Goal: Communication & Community: Answer question/provide support

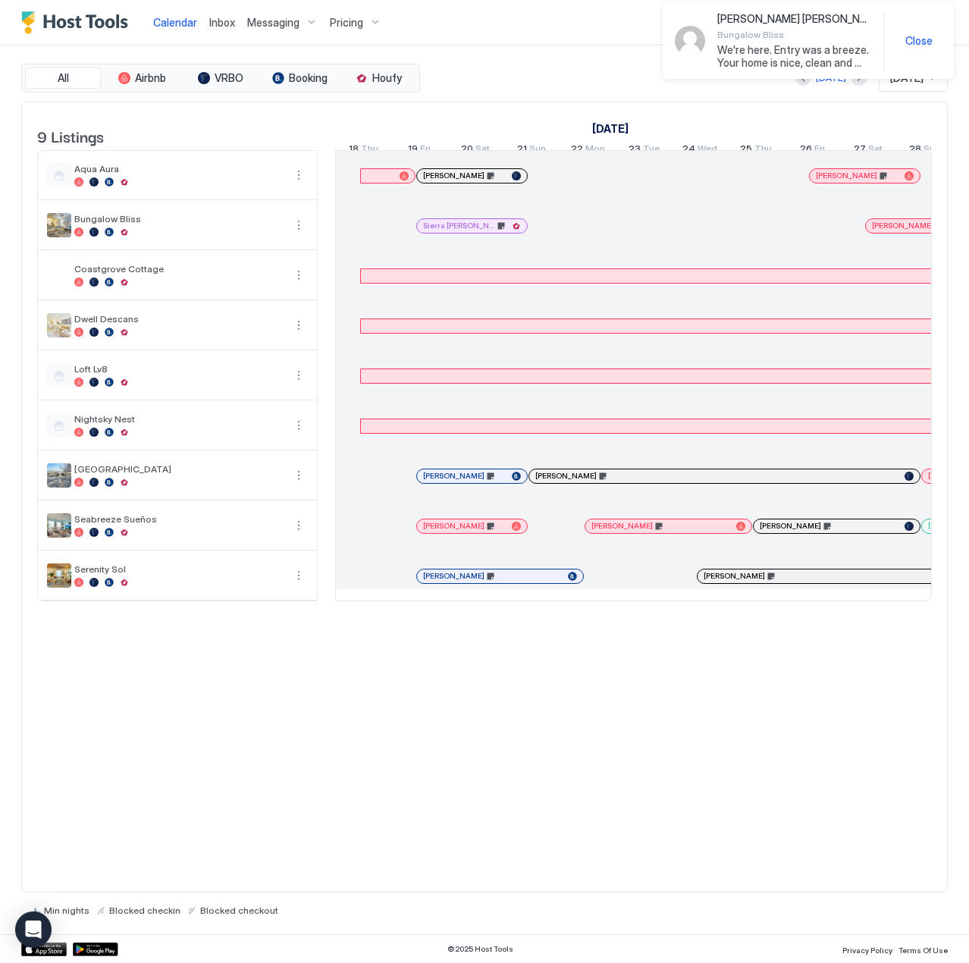
scroll to position [0, 842]
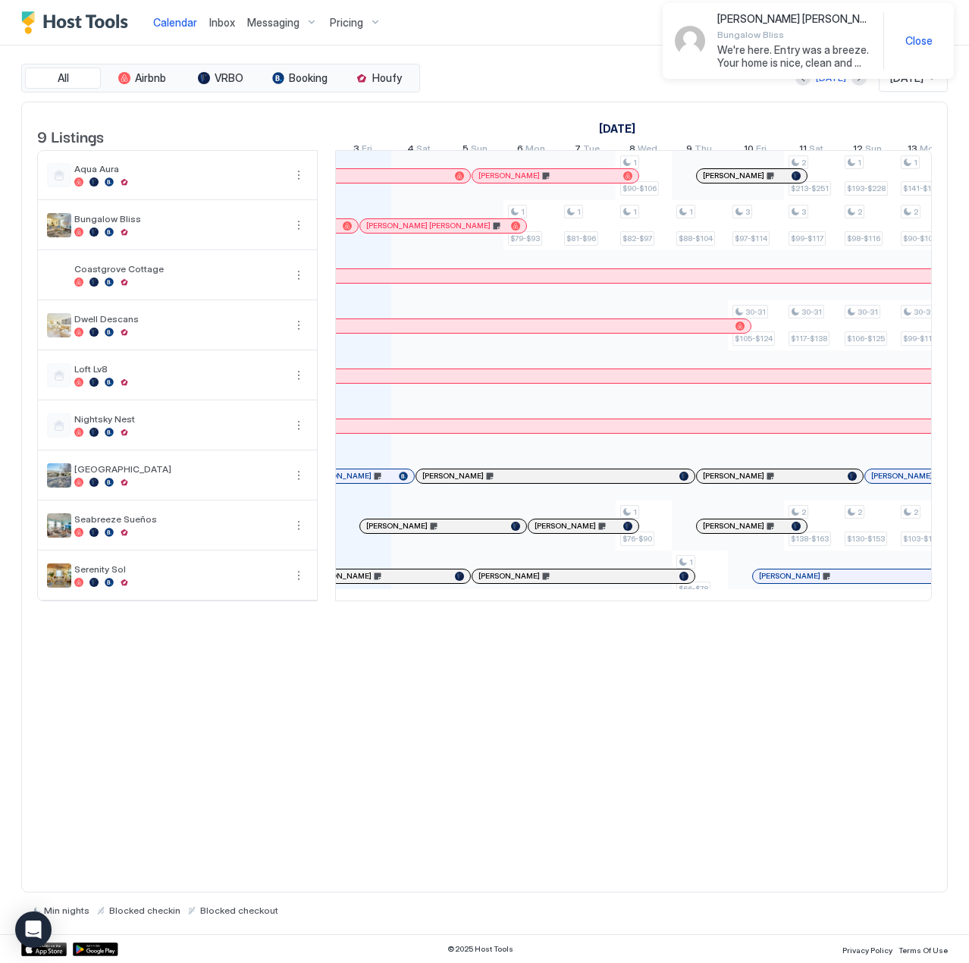
click at [225, 22] on span "Inbox" at bounding box center [222, 22] width 26 height 13
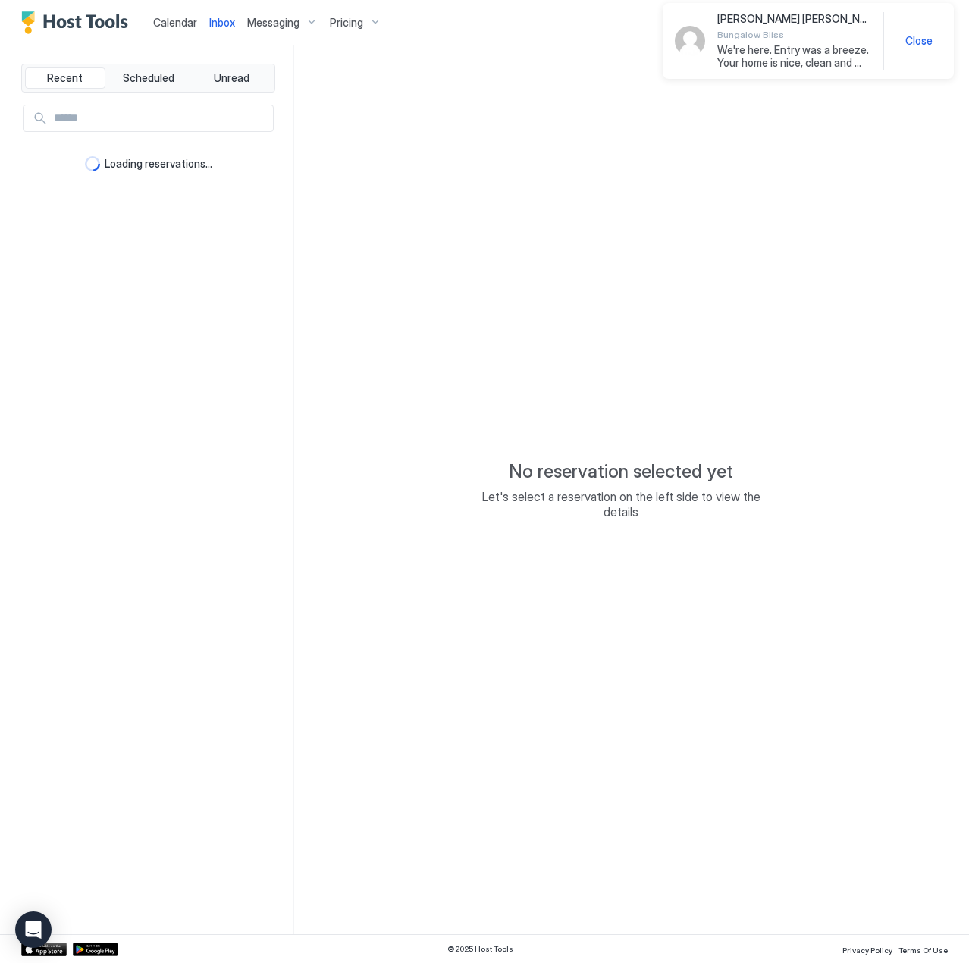
type textarea "*"
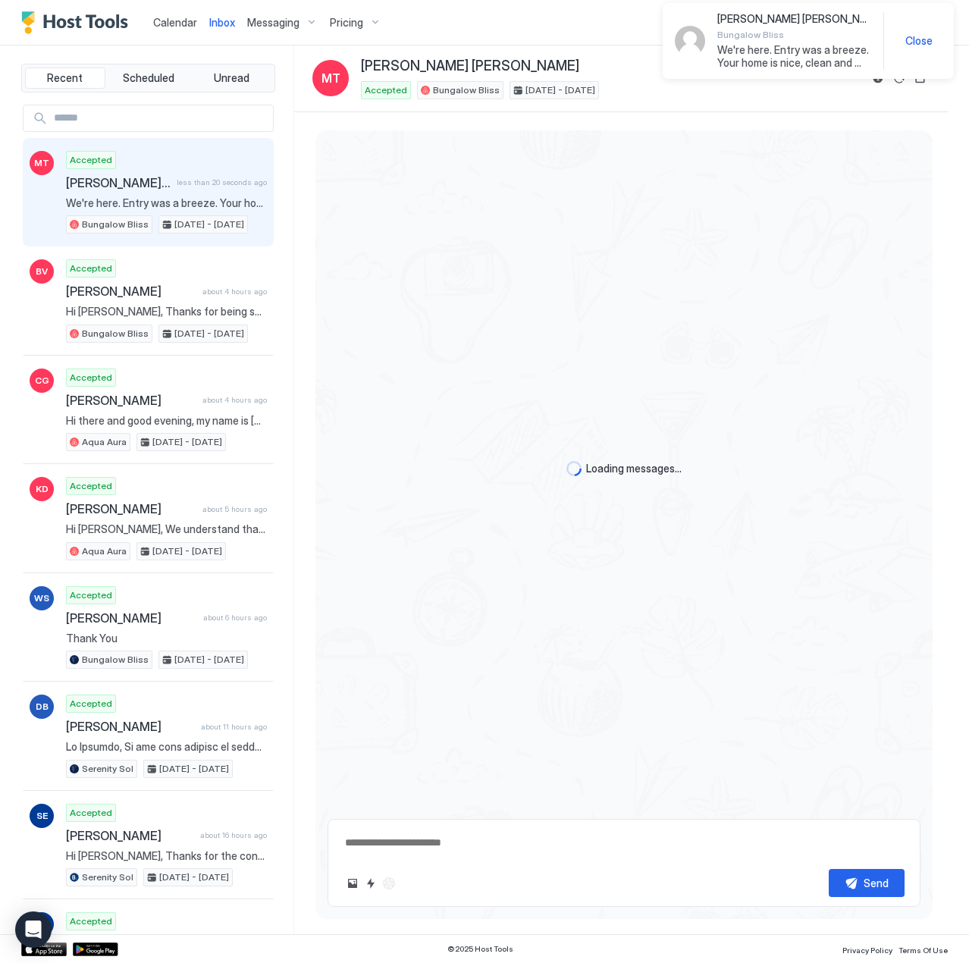
scroll to position [2558, 0]
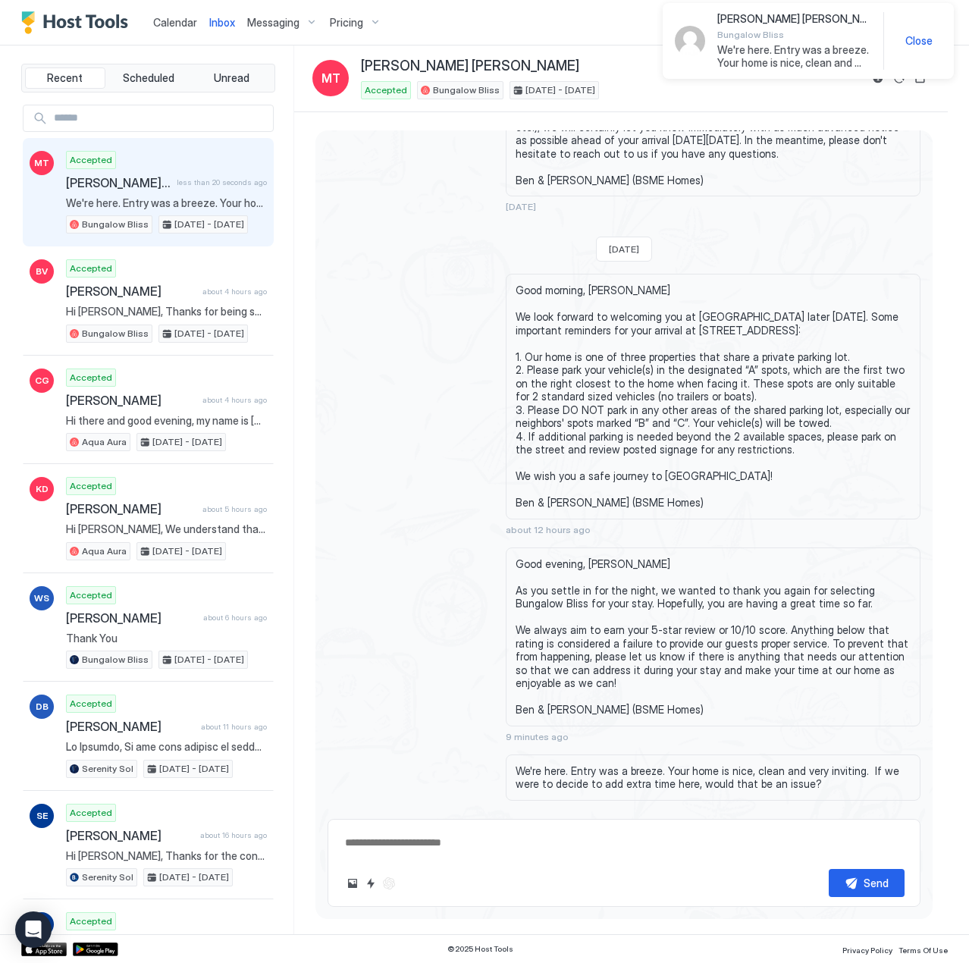
click at [177, 24] on span "Calendar" at bounding box center [175, 22] width 44 height 13
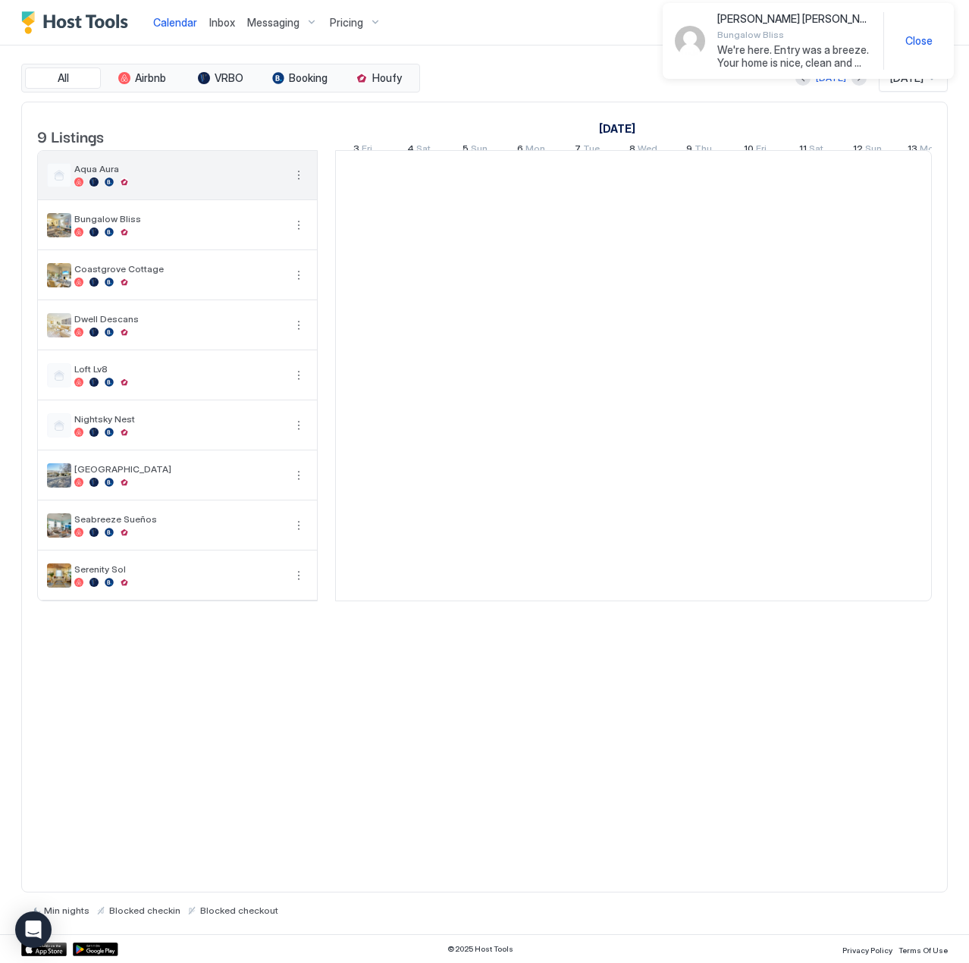
scroll to position [0, 842]
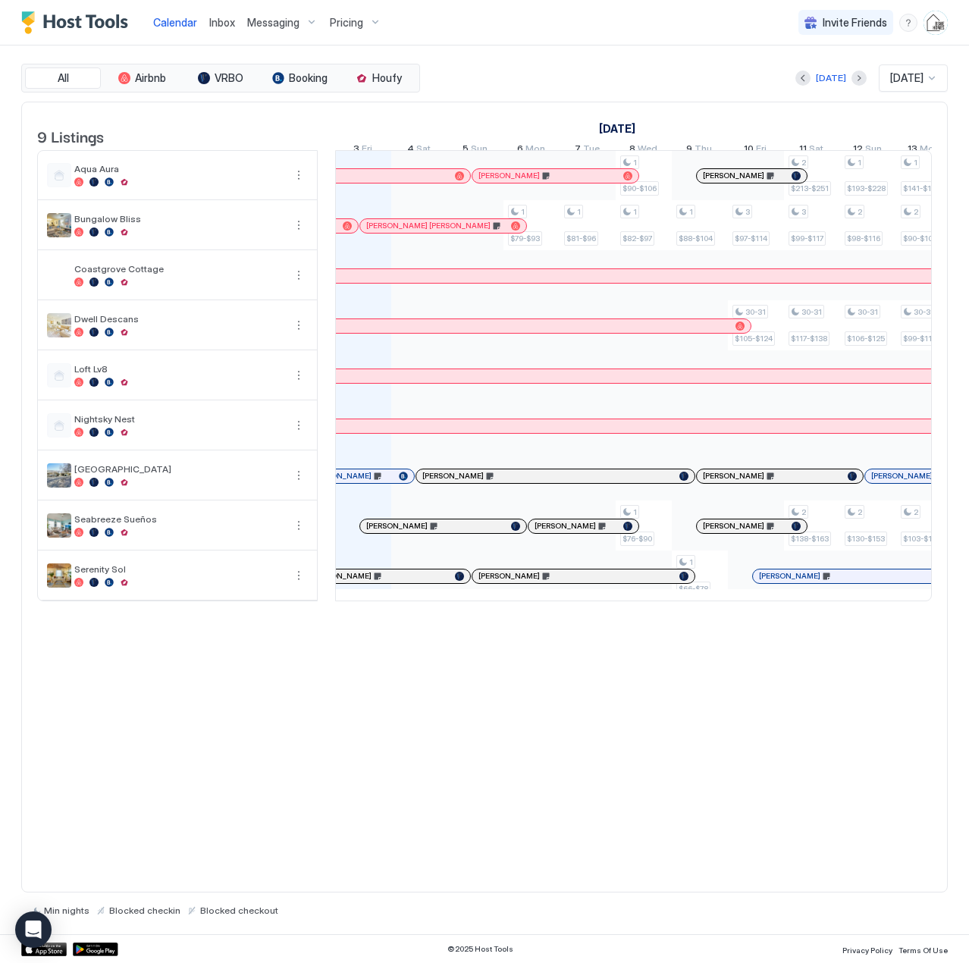
click at [227, 26] on span "Inbox" at bounding box center [222, 22] width 26 height 13
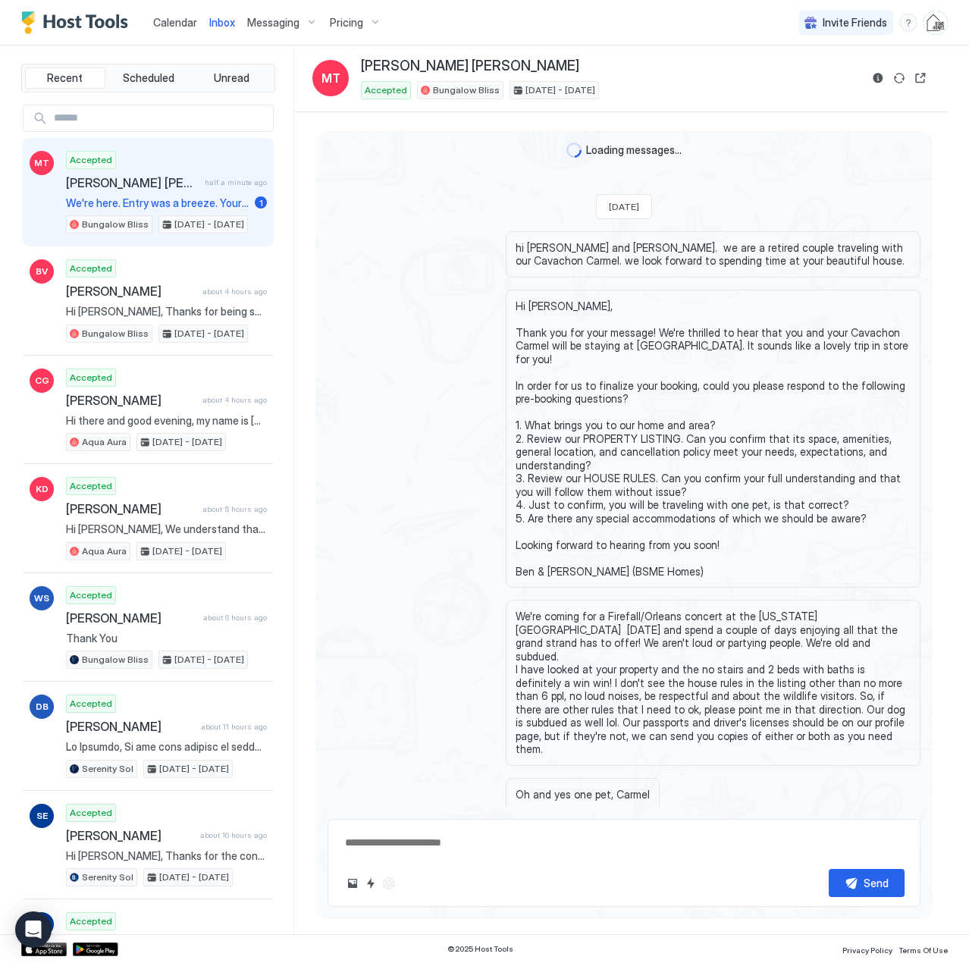
scroll to position [2558, 0]
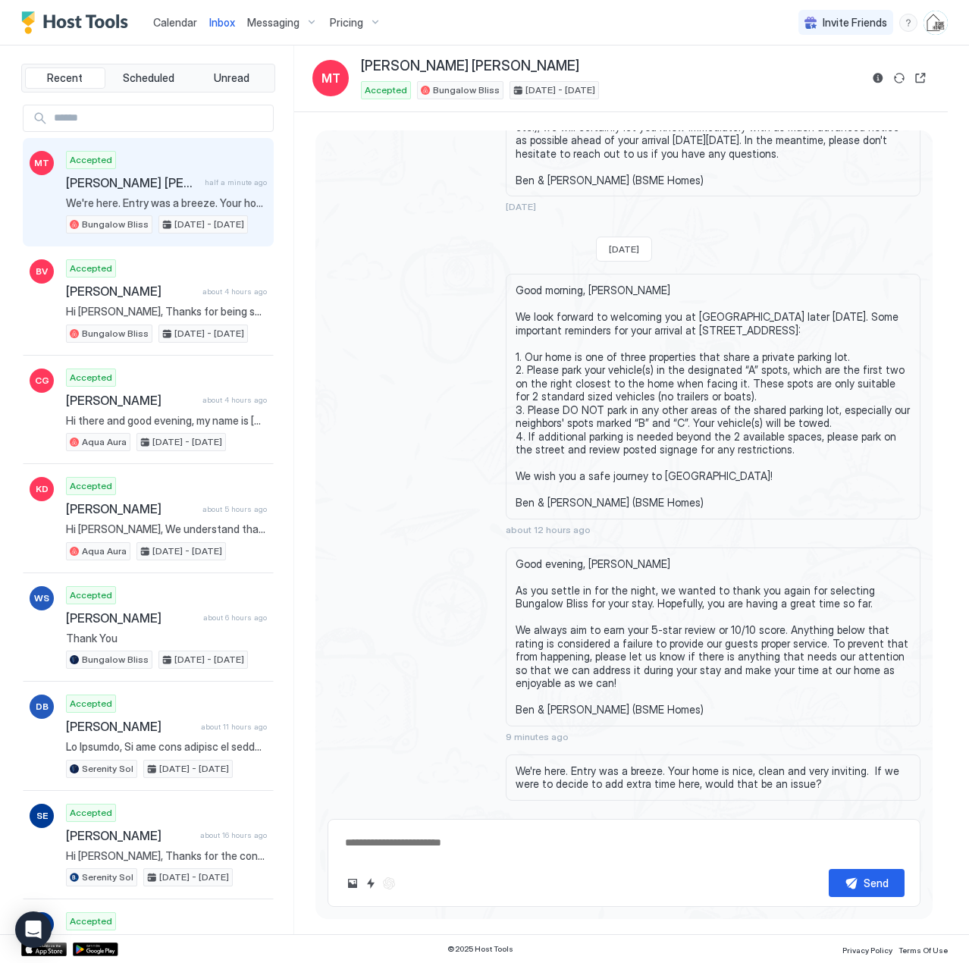
click at [432, 840] on textarea at bounding box center [623, 842] width 561 height 28
type textarea "*******"
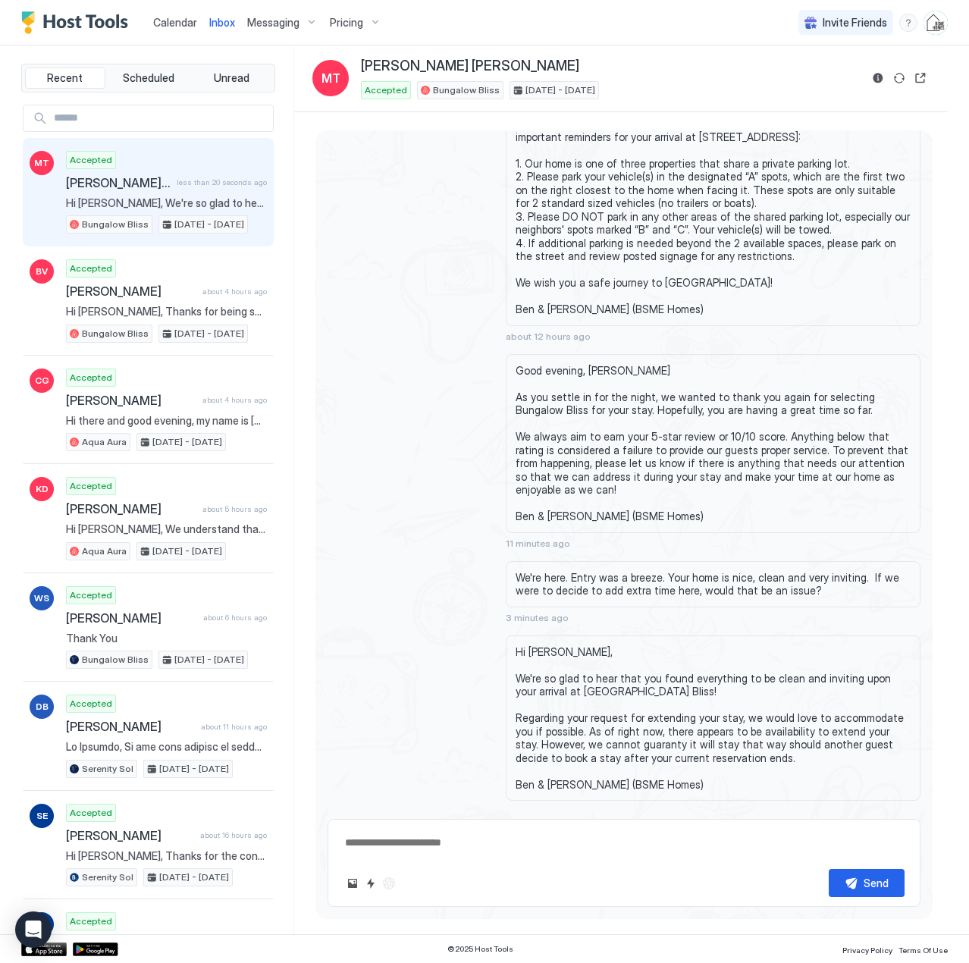
scroll to position [2675, 0]
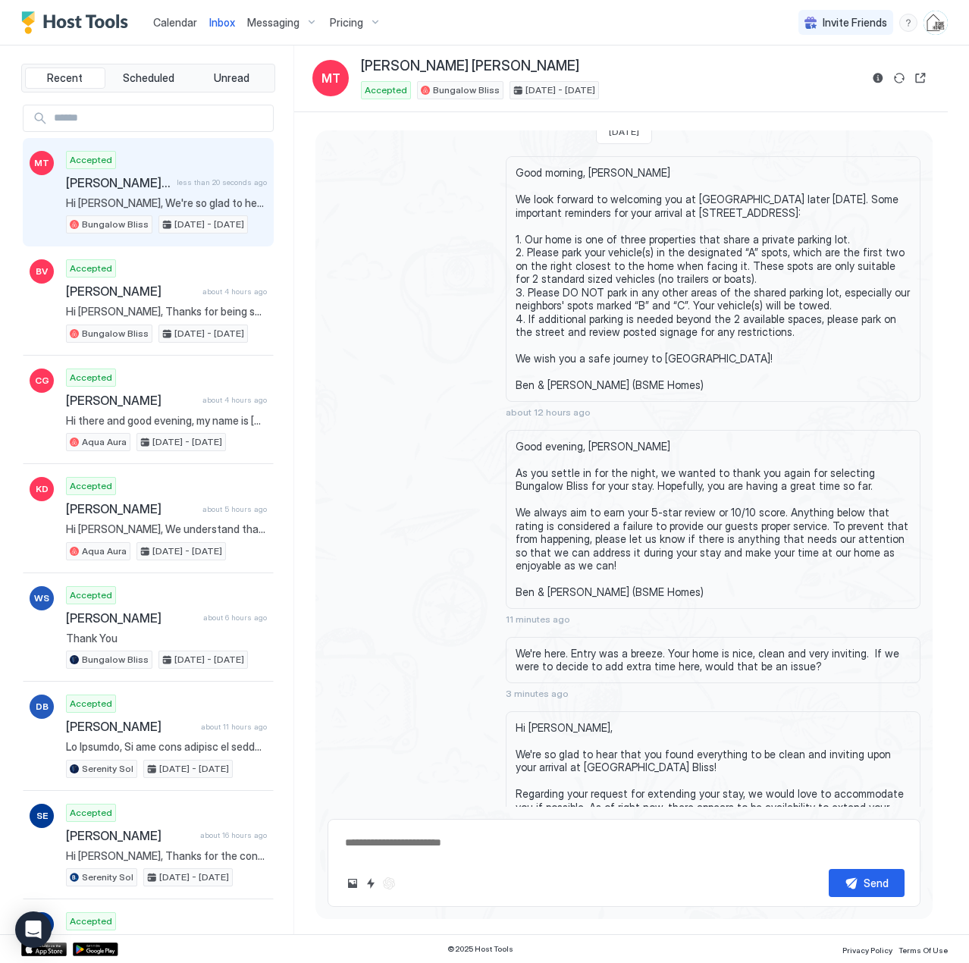
click at [587, 504] on span "Good evening, [PERSON_NAME] As you settle in for the night, we wanted to thank …" at bounding box center [712, 519] width 395 height 159
click at [599, 489] on span "Good evening, [PERSON_NAME] As you settle in for the night, we wanted to thank …" at bounding box center [712, 519] width 395 height 159
